Goal: Task Accomplishment & Management: Complete application form

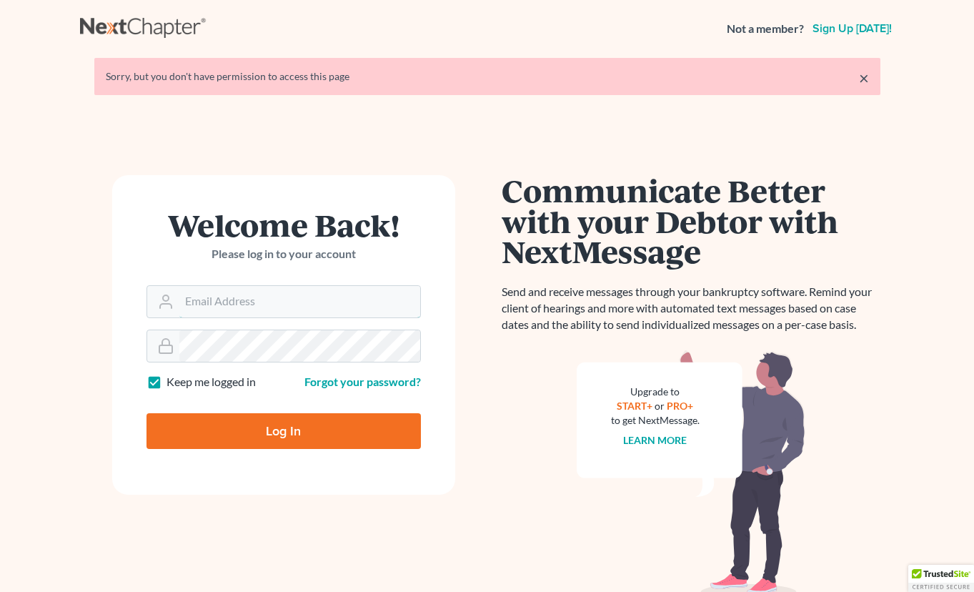
type input "[EMAIL_ADDRESS][DOMAIN_NAME]"
click at [279, 423] on input "Log In" at bounding box center [284, 431] width 275 height 36
type input "Thinking..."
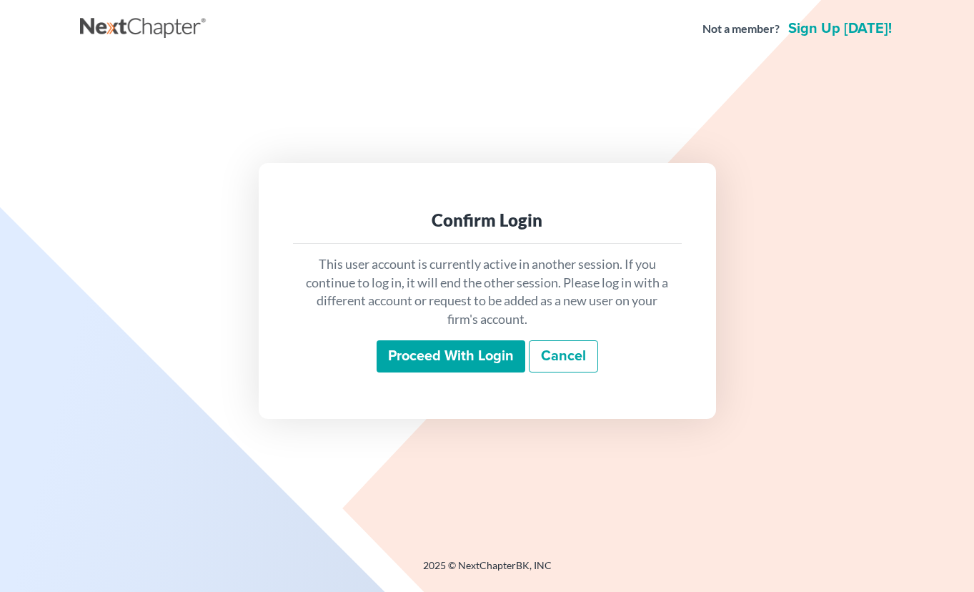
click at [478, 351] on input "Proceed with login" at bounding box center [451, 356] width 149 height 33
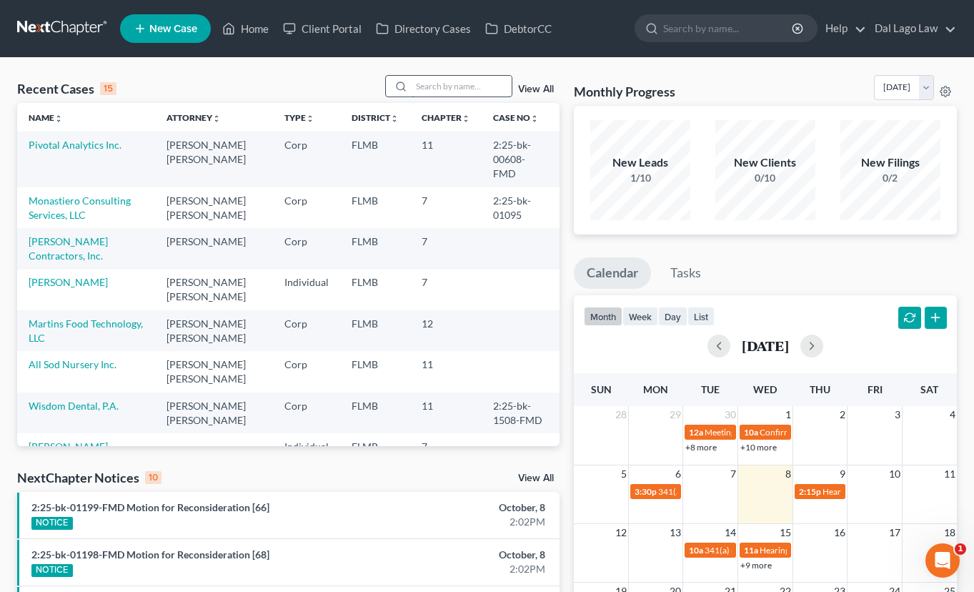
click at [432, 82] on input "search" at bounding box center [462, 86] width 100 height 21
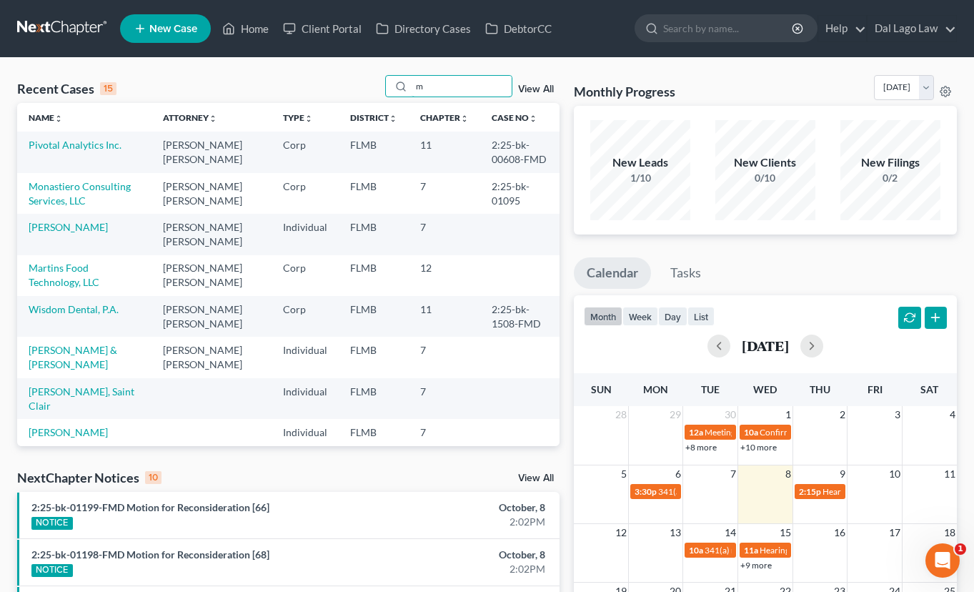
type input "m"
click at [64, 194] on td "Monastiero Consulting Services, LLC" at bounding box center [84, 193] width 134 height 41
click at [64, 190] on link "Monastiero Consulting Services, LLC" at bounding box center [80, 193] width 102 height 26
select select "6"
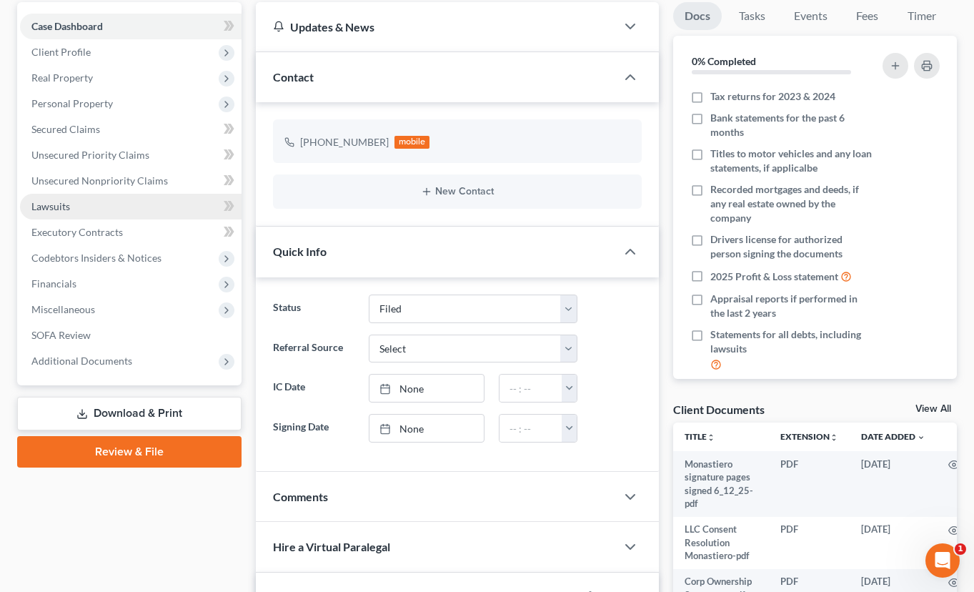
scroll to position [137, 0]
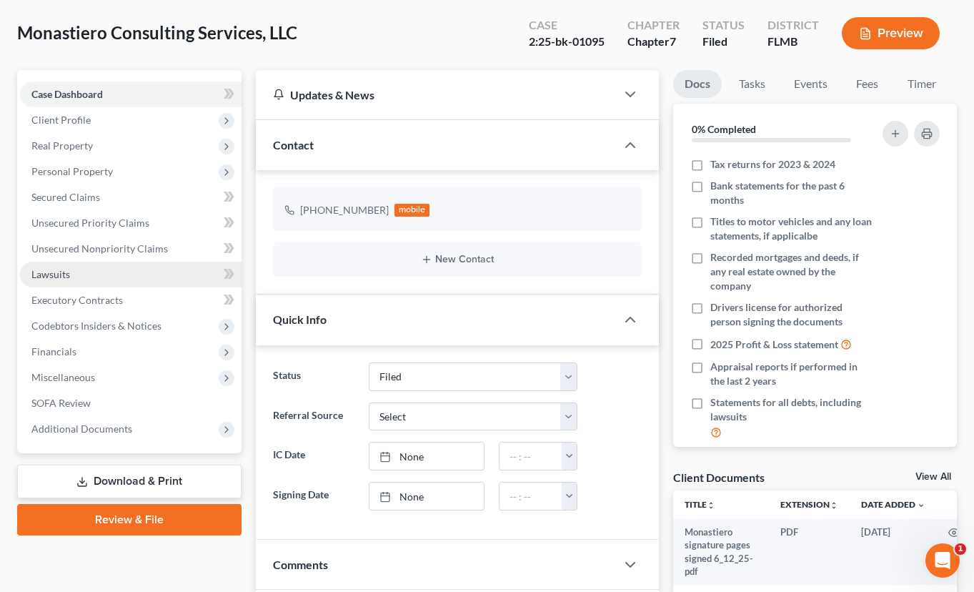
click at [97, 270] on link "Lawsuits" at bounding box center [131, 275] width 222 height 26
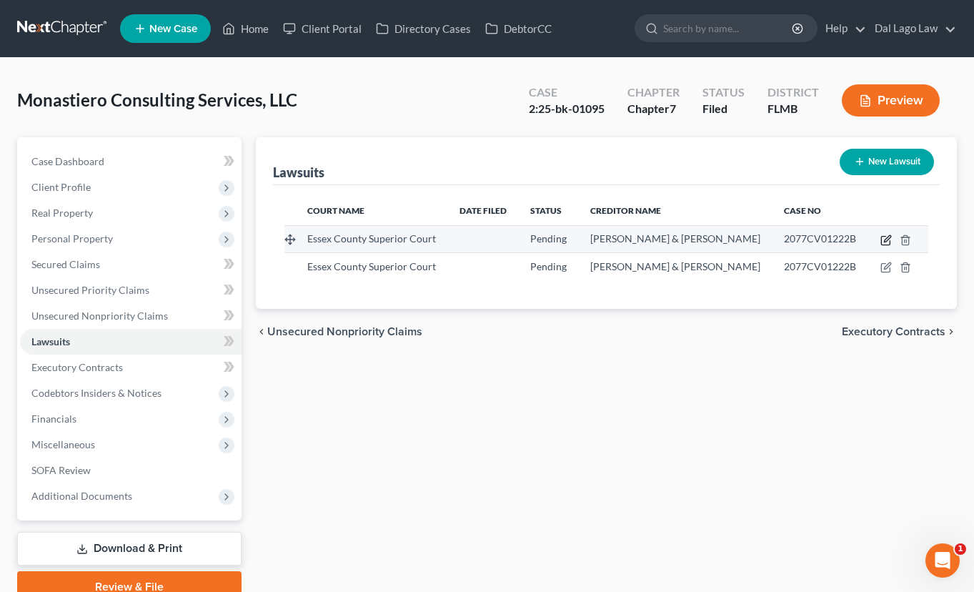
click at [887, 241] on icon "button" at bounding box center [886, 239] width 11 height 11
select select "22"
select select "0"
select select "3"
select select "22"
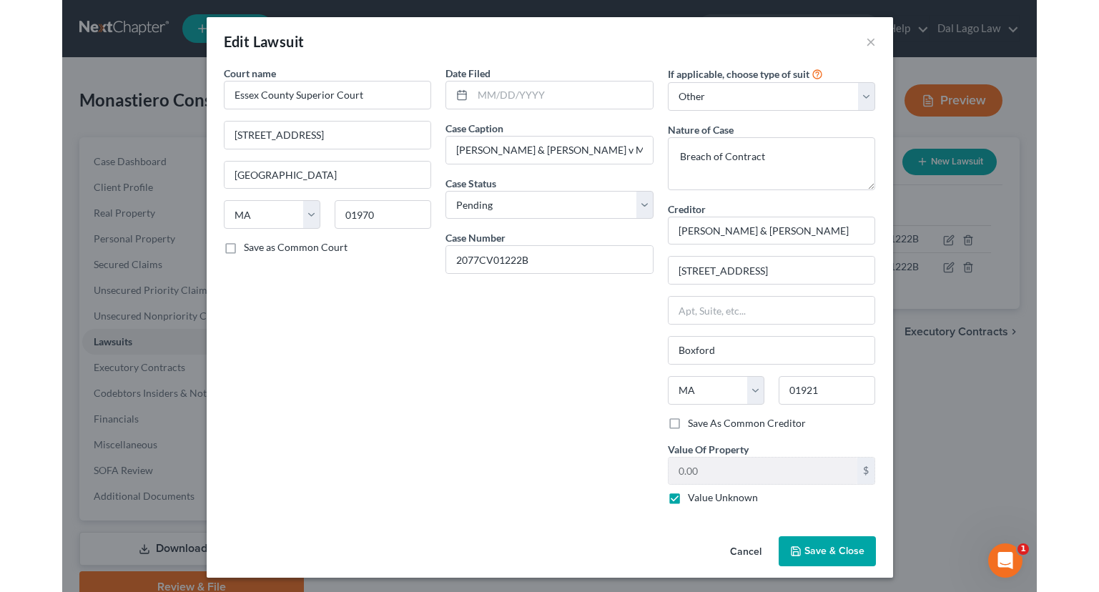
scroll to position [3, 0]
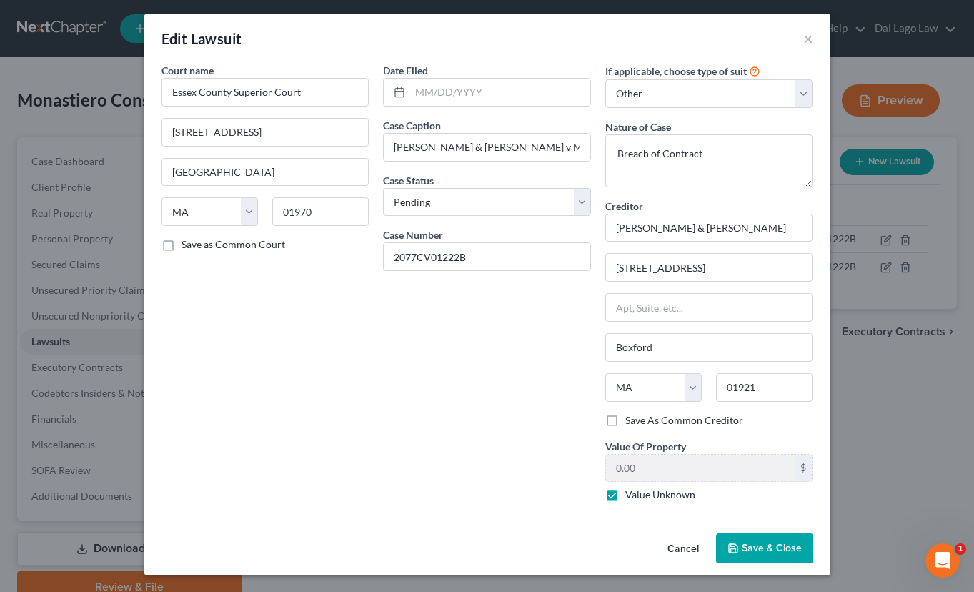
click at [545, 473] on div "Date Filed Case Caption [PERSON_NAME] & [PERSON_NAME] v Monastiero Consulting S…" at bounding box center [487, 288] width 222 height 450
click at [813, 40] on div "Edit Lawsuit ×" at bounding box center [487, 38] width 686 height 49
click at [809, 41] on button "×" at bounding box center [809, 38] width 10 height 17
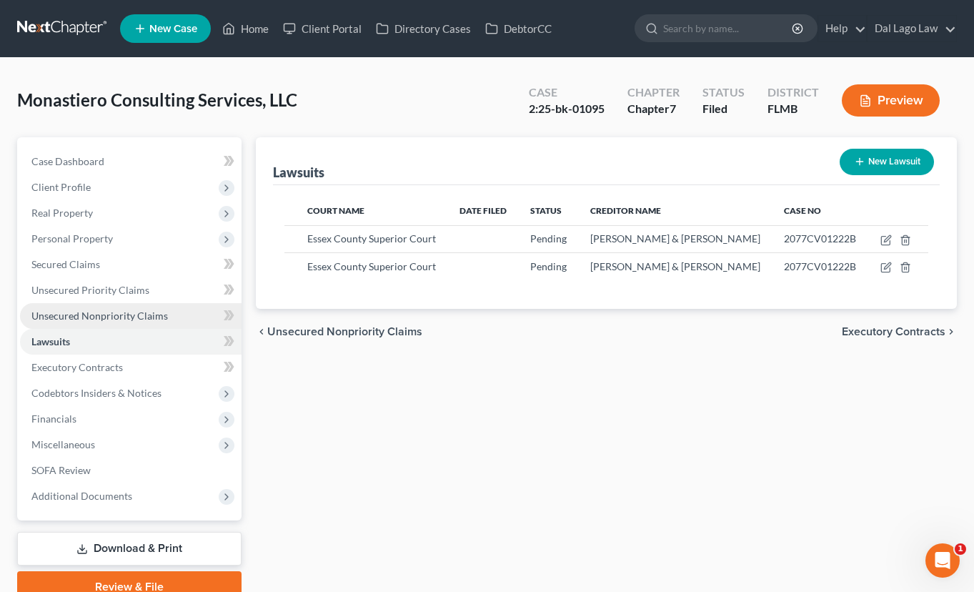
click at [93, 312] on span "Unsecured Nonpriority Claims" at bounding box center [99, 316] width 137 height 12
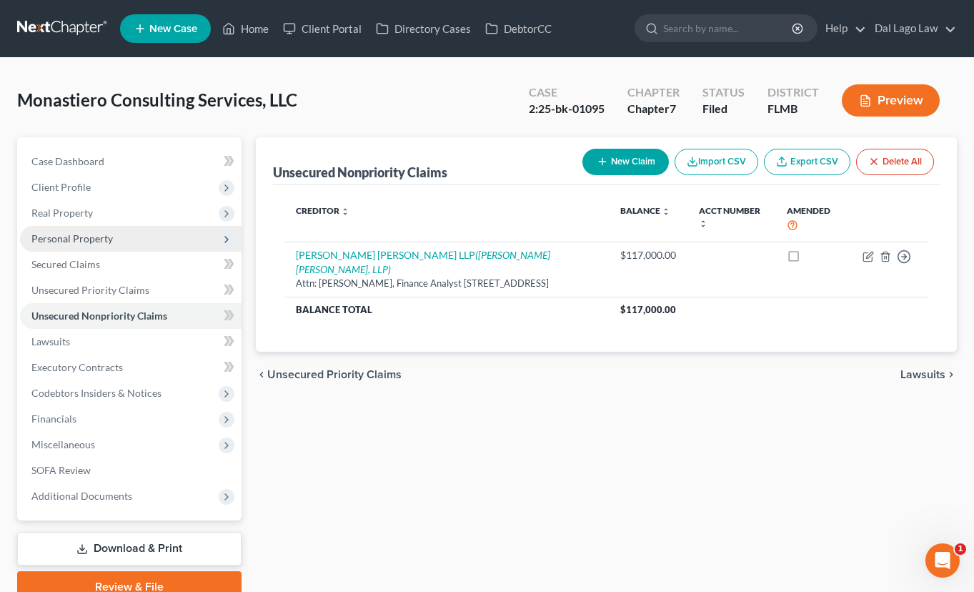
click at [89, 235] on span "Personal Property" at bounding box center [72, 238] width 82 height 12
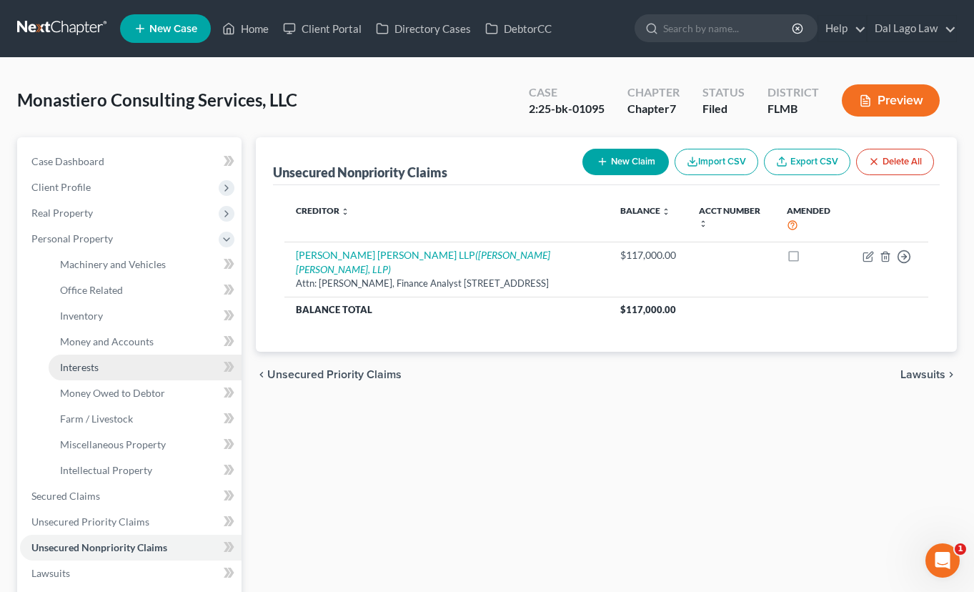
click at [107, 370] on link "Interests" at bounding box center [145, 368] width 193 height 26
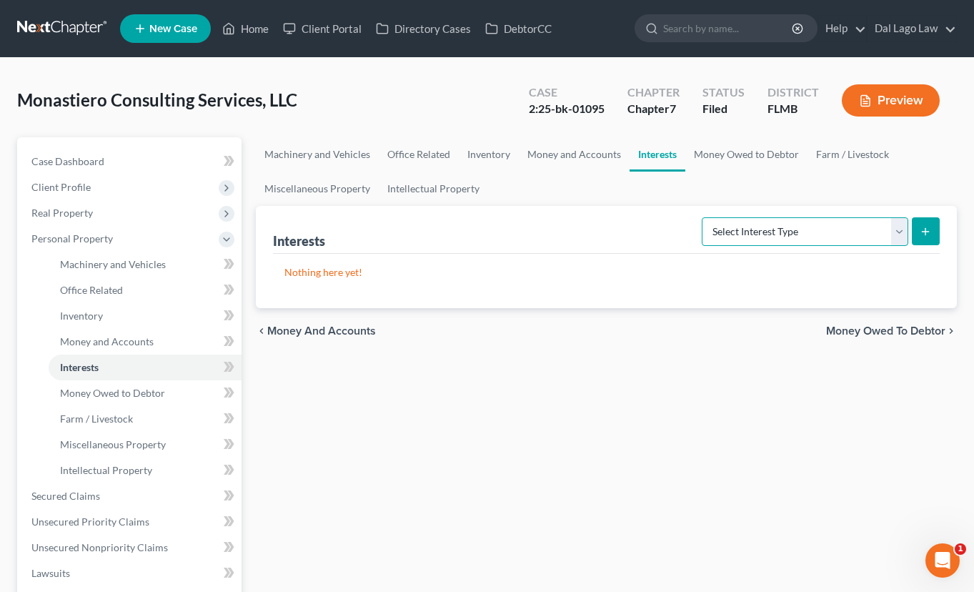
click at [788, 234] on select "Select Interest Type Bond (A/B: 16) Incorporated Business (A/B: 15) Insurance P…" at bounding box center [805, 231] width 207 height 29
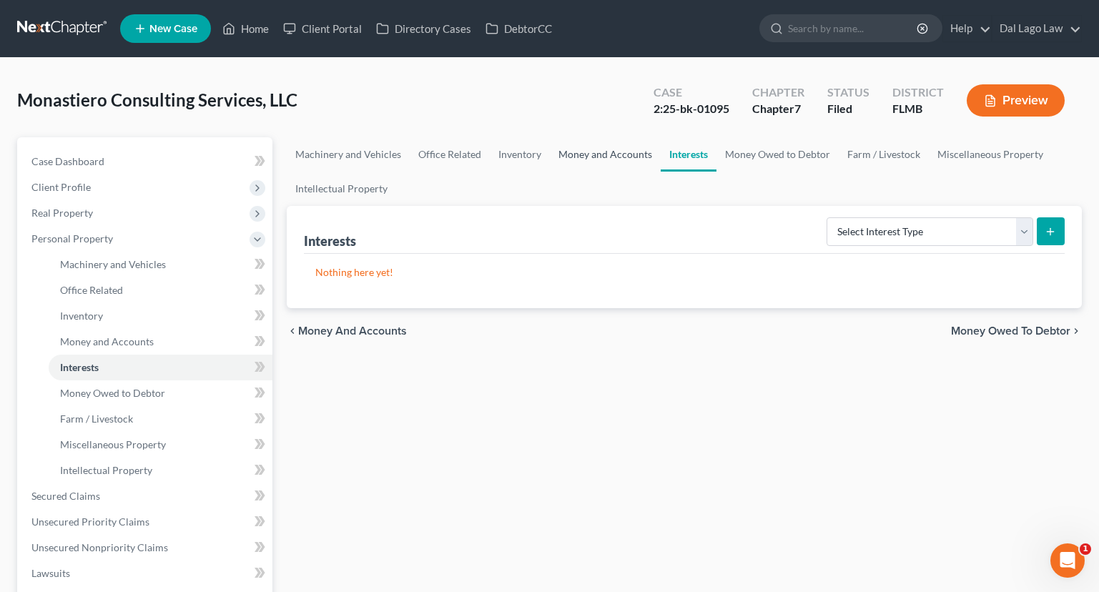
click at [598, 149] on link "Money and Accounts" at bounding box center [605, 154] width 111 height 34
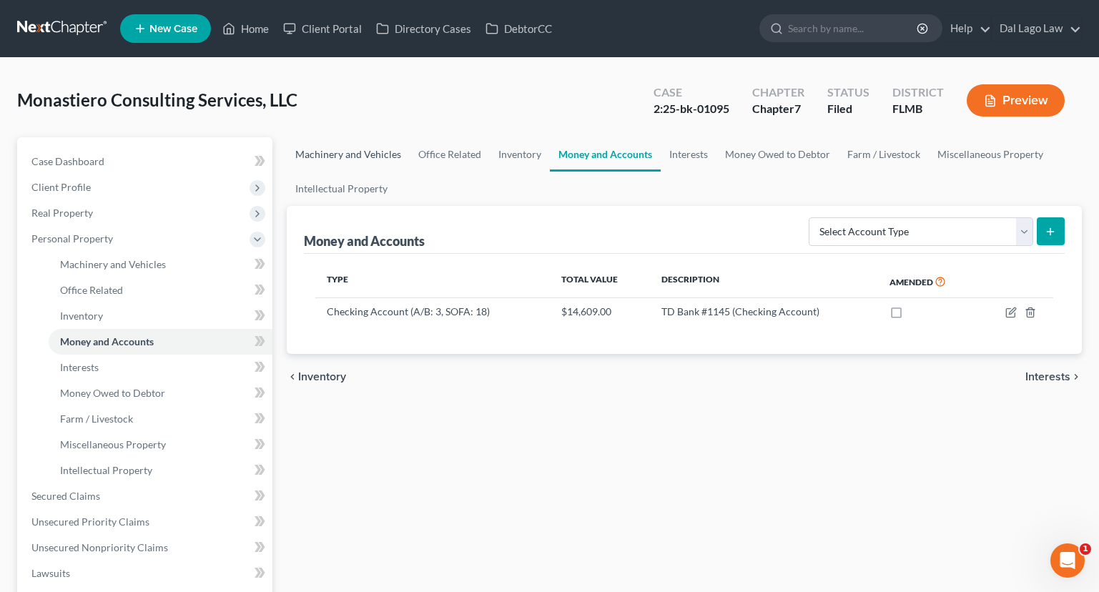
click at [363, 156] on link "Machinery and Vehicles" at bounding box center [348, 154] width 123 height 34
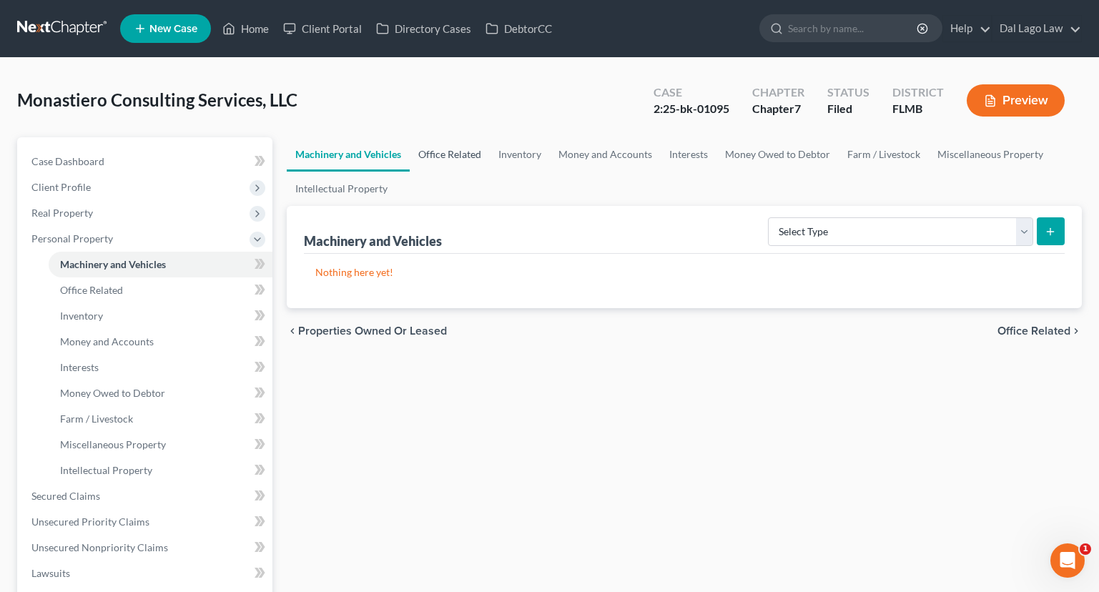
click at [453, 152] on link "Office Related" at bounding box center [450, 154] width 80 height 34
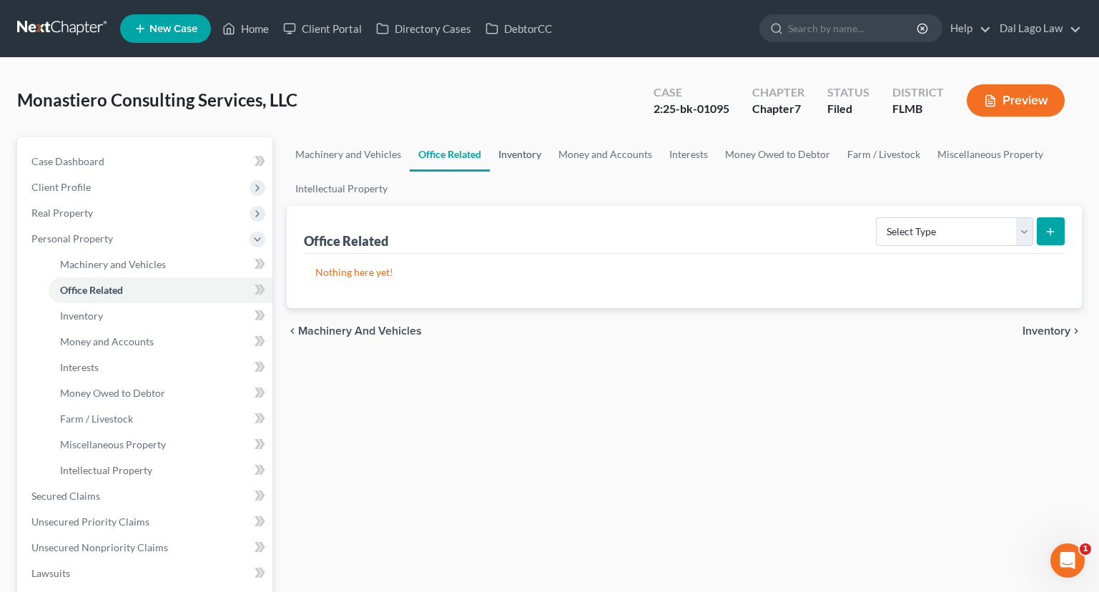
click at [511, 154] on link "Inventory" at bounding box center [520, 154] width 60 height 34
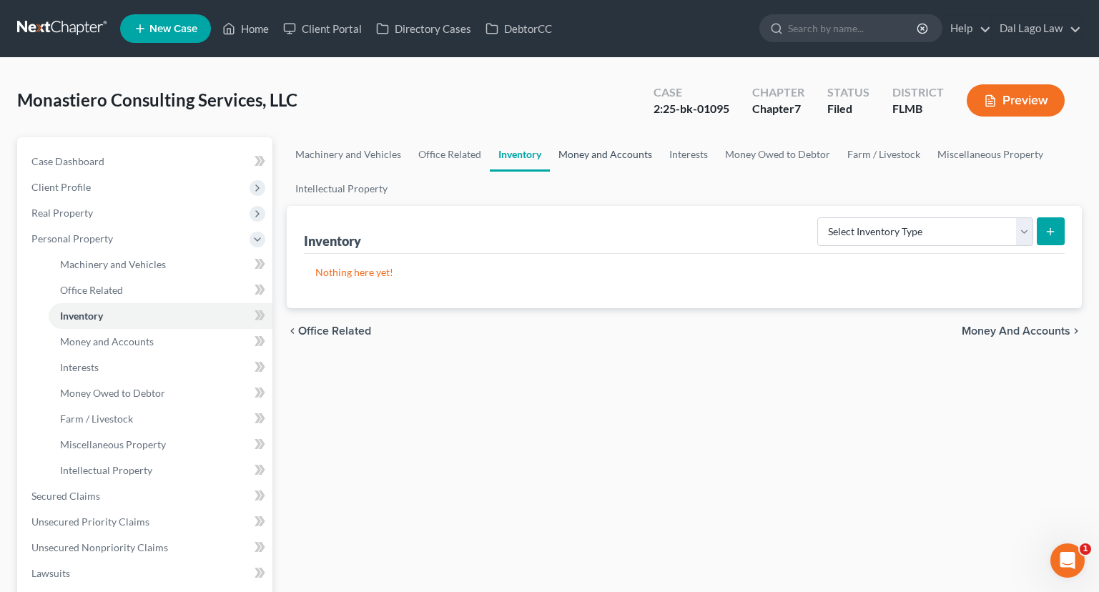
click at [599, 150] on link "Money and Accounts" at bounding box center [605, 154] width 111 height 34
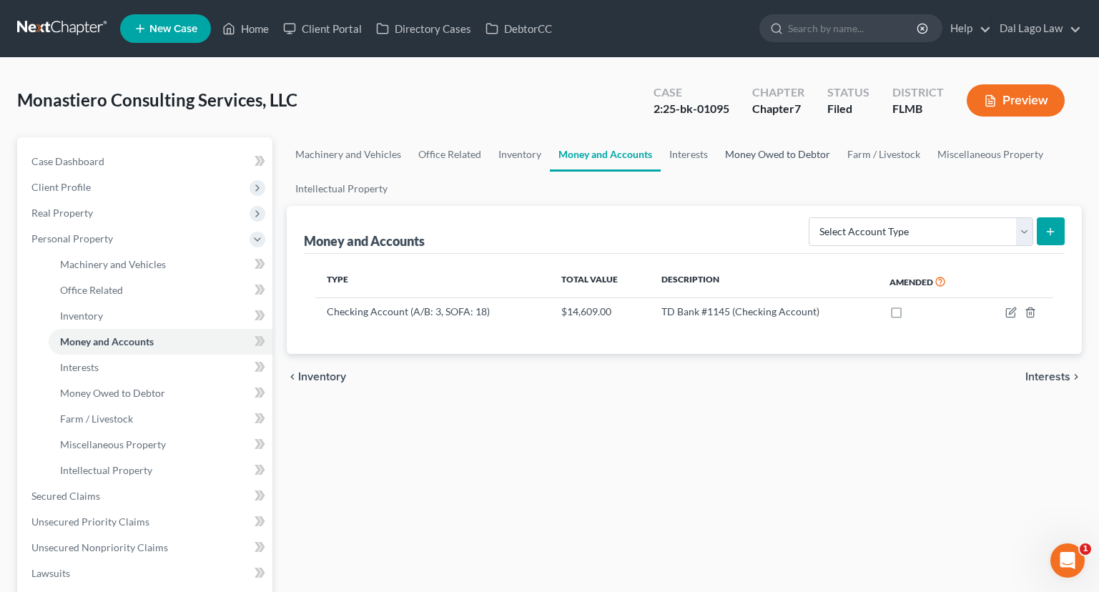
click at [754, 149] on link "Money Owed to Debtor" at bounding box center [777, 154] width 122 height 34
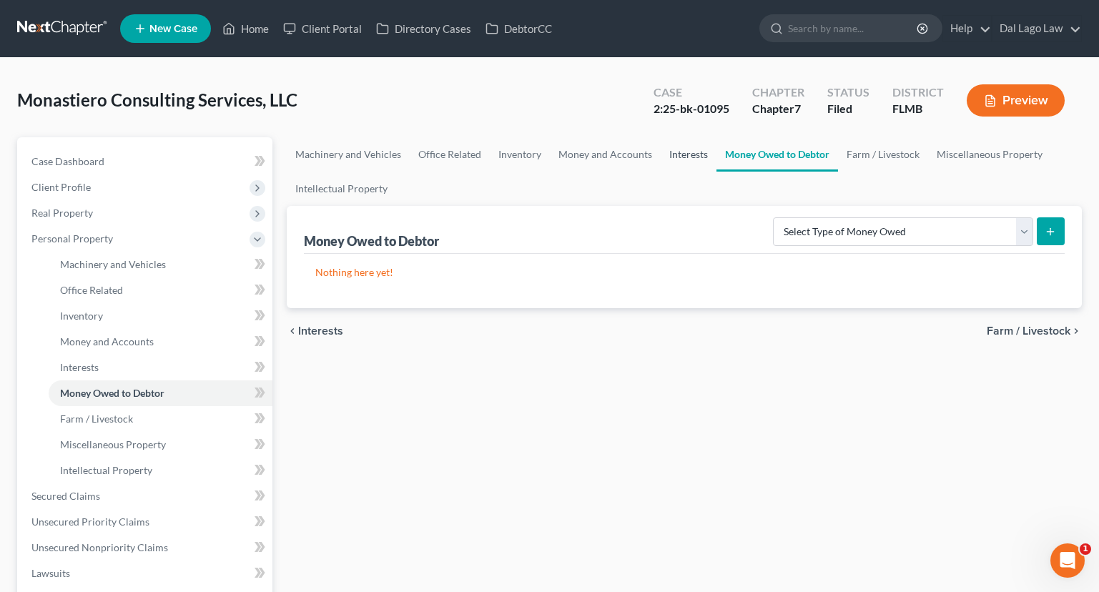
click at [688, 150] on link "Interests" at bounding box center [689, 154] width 56 height 34
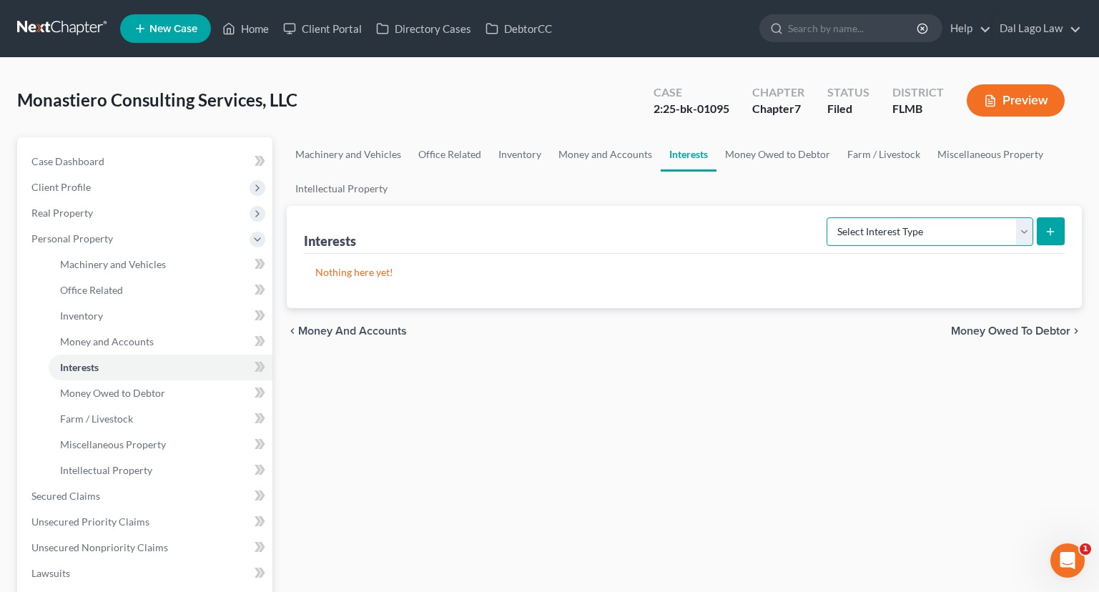
click at [882, 230] on select "Select Interest Type Bond (A/B: 16) Incorporated Business (A/B: 15) Insurance P…" at bounding box center [929, 231] width 207 height 29
click at [784, 157] on link "Money Owed to Debtor" at bounding box center [777, 154] width 122 height 34
